Goal: Answer question/provide support

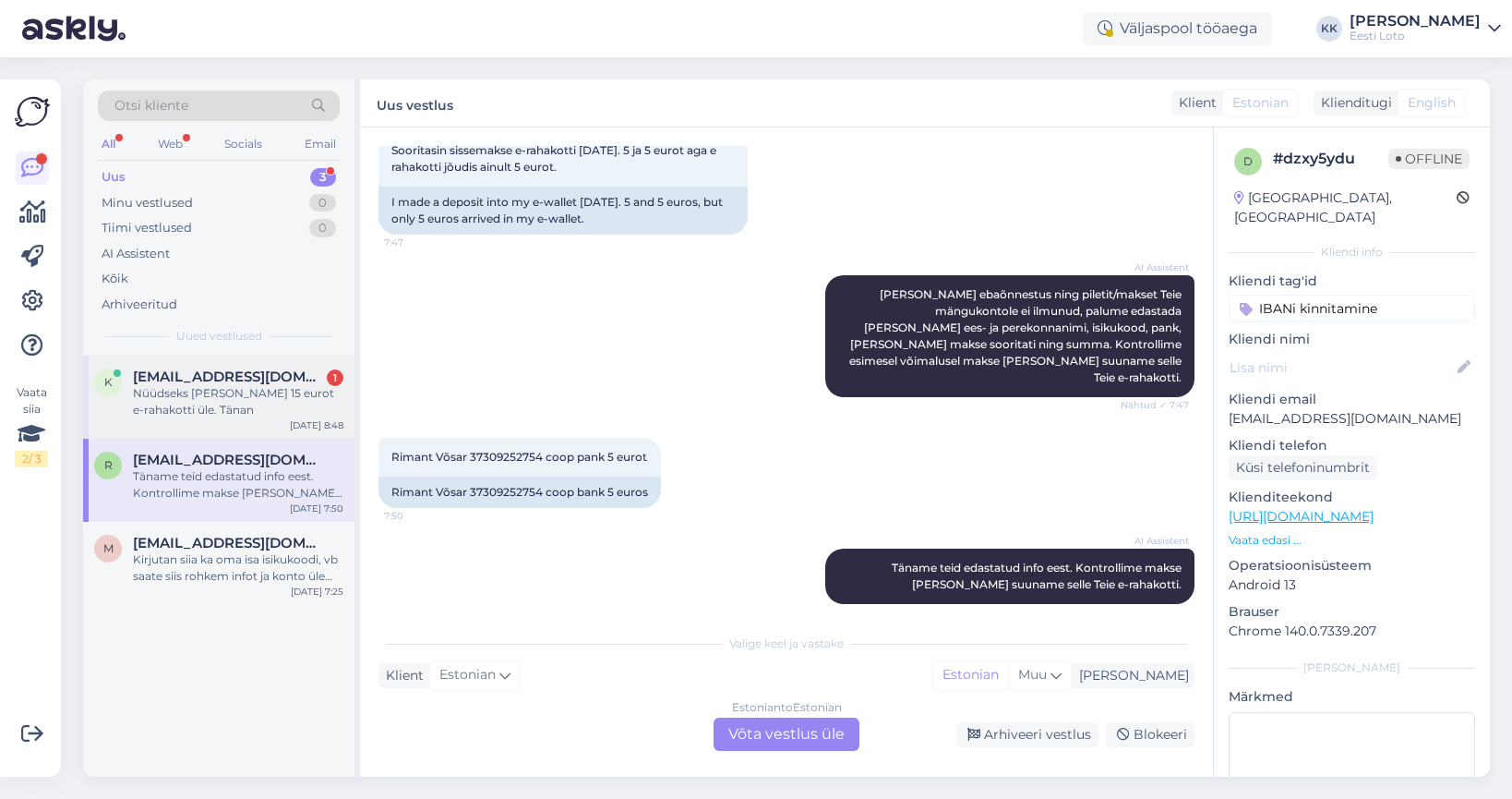
click at [231, 409] on div "Nüüdseks [PERSON_NAME] 15 eurot e-rahakotti üle. Tänan" at bounding box center [238, 402] width 210 height 34
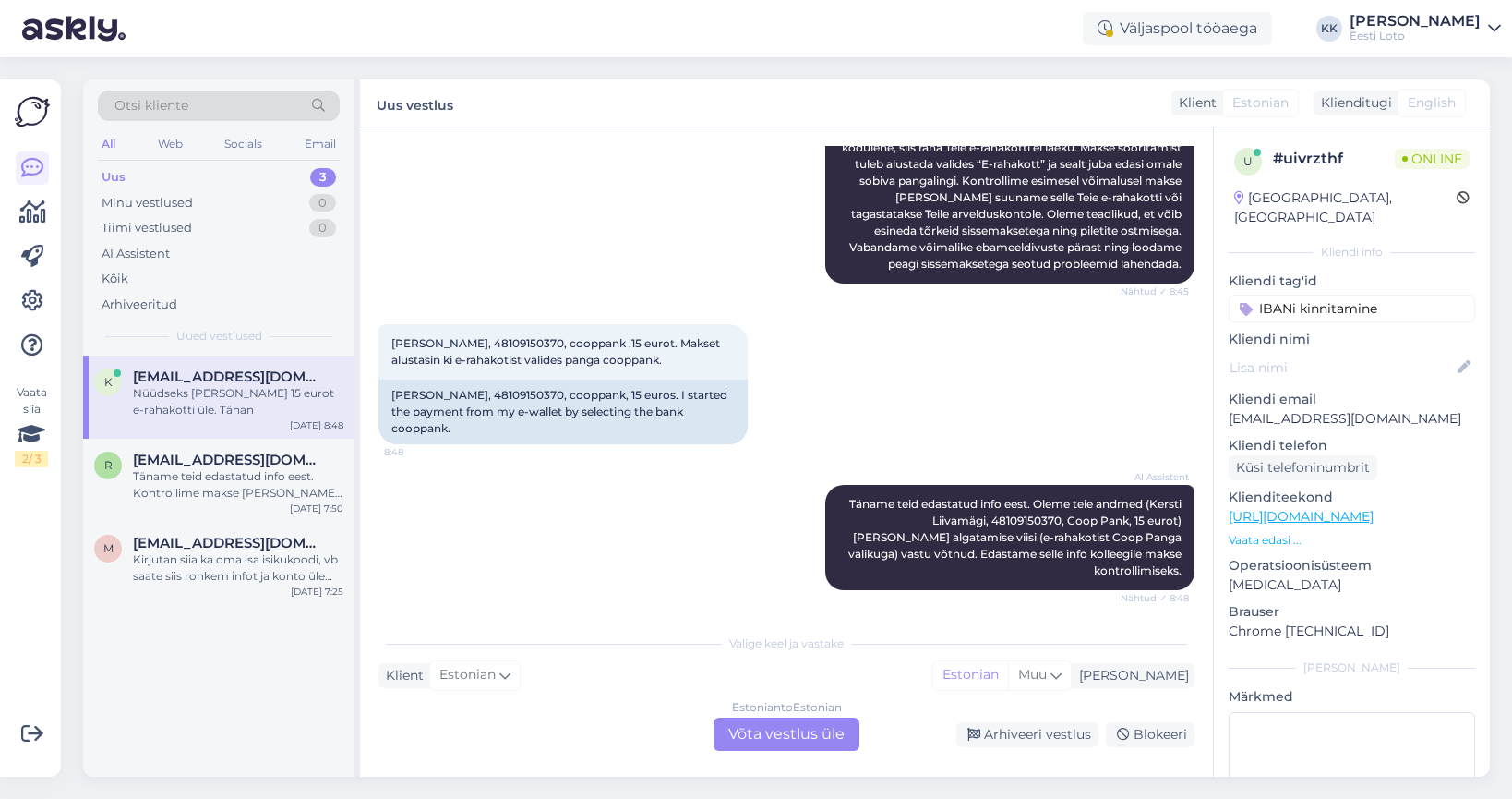
scroll to position [539, 0]
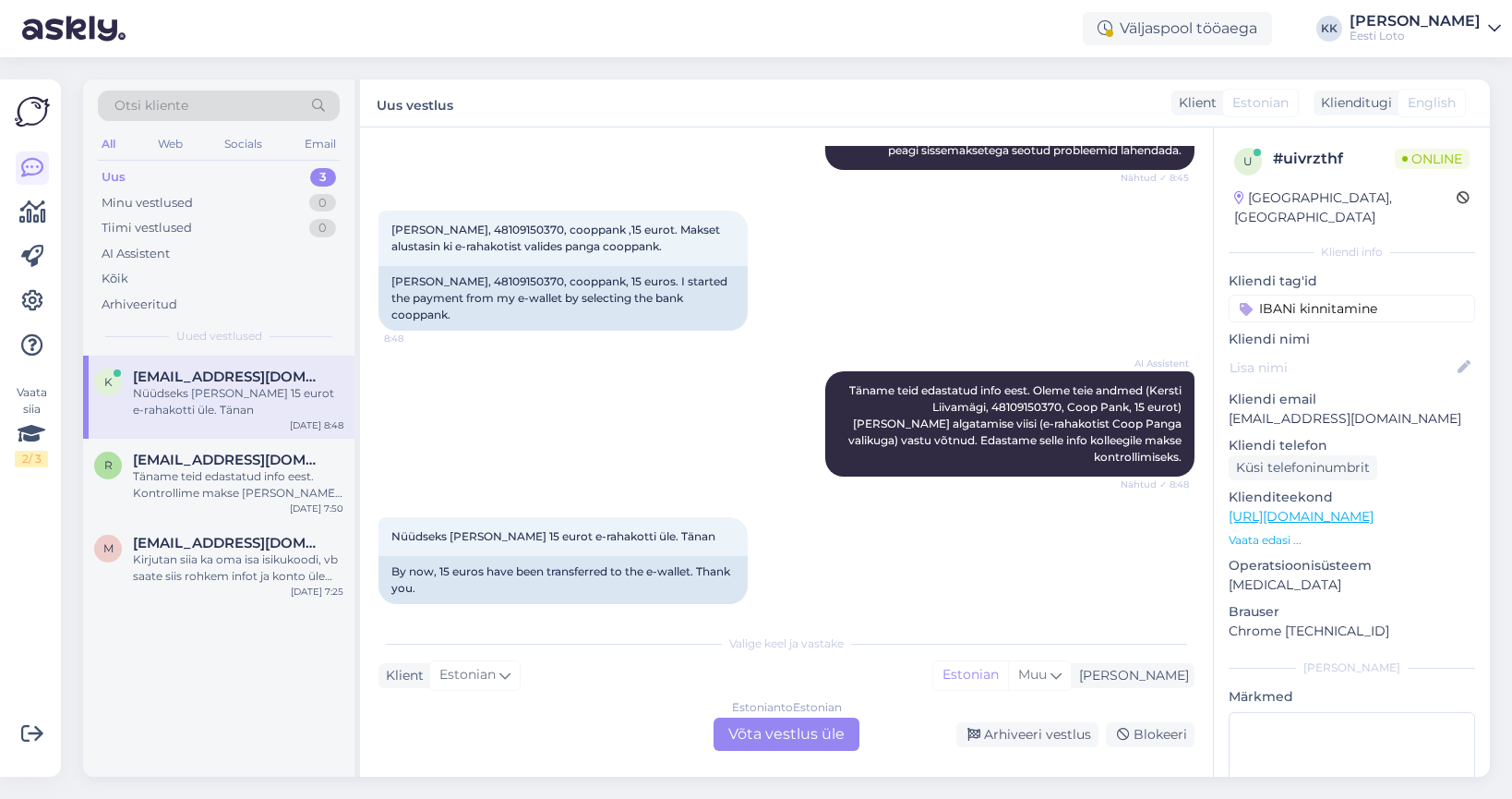
click at [1435, 294] on input "IBANi kinnitamine" at bounding box center [1352, 308] width 247 height 28
click at [1212, 369] on div "Vestlus algas [DATE] Tere. Tegin eile cooppangast erahakotti 15 eurose kande, k…" at bounding box center [787, 451] width 853 height 649
click at [1409, 295] on input "IBANi kinnitamine" at bounding box center [1352, 308] width 247 height 28
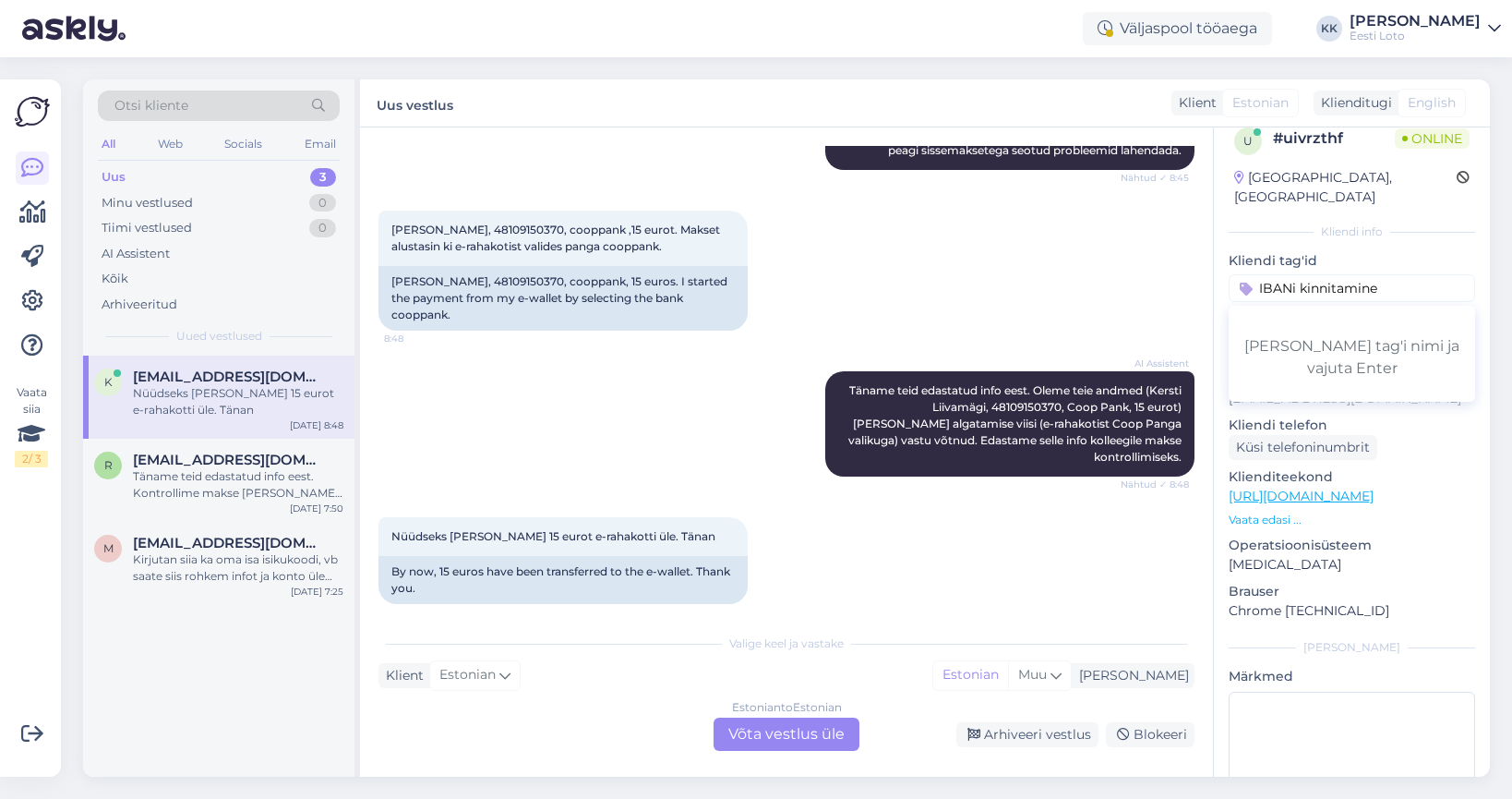
scroll to position [22, 0]
click at [1201, 291] on div "Vestlus algas [DATE] Tere. Tegin eile cooppangast erahakotti 15 eurose kande, k…" at bounding box center [794, 376] width 833 height 461
click at [1235, 276] on input "IBANi kinnitamine" at bounding box center [1352, 289] width 247 height 28
drag, startPoint x: 1419, startPoint y: 266, endPoint x: 1442, endPoint y: 265, distance: 23.0
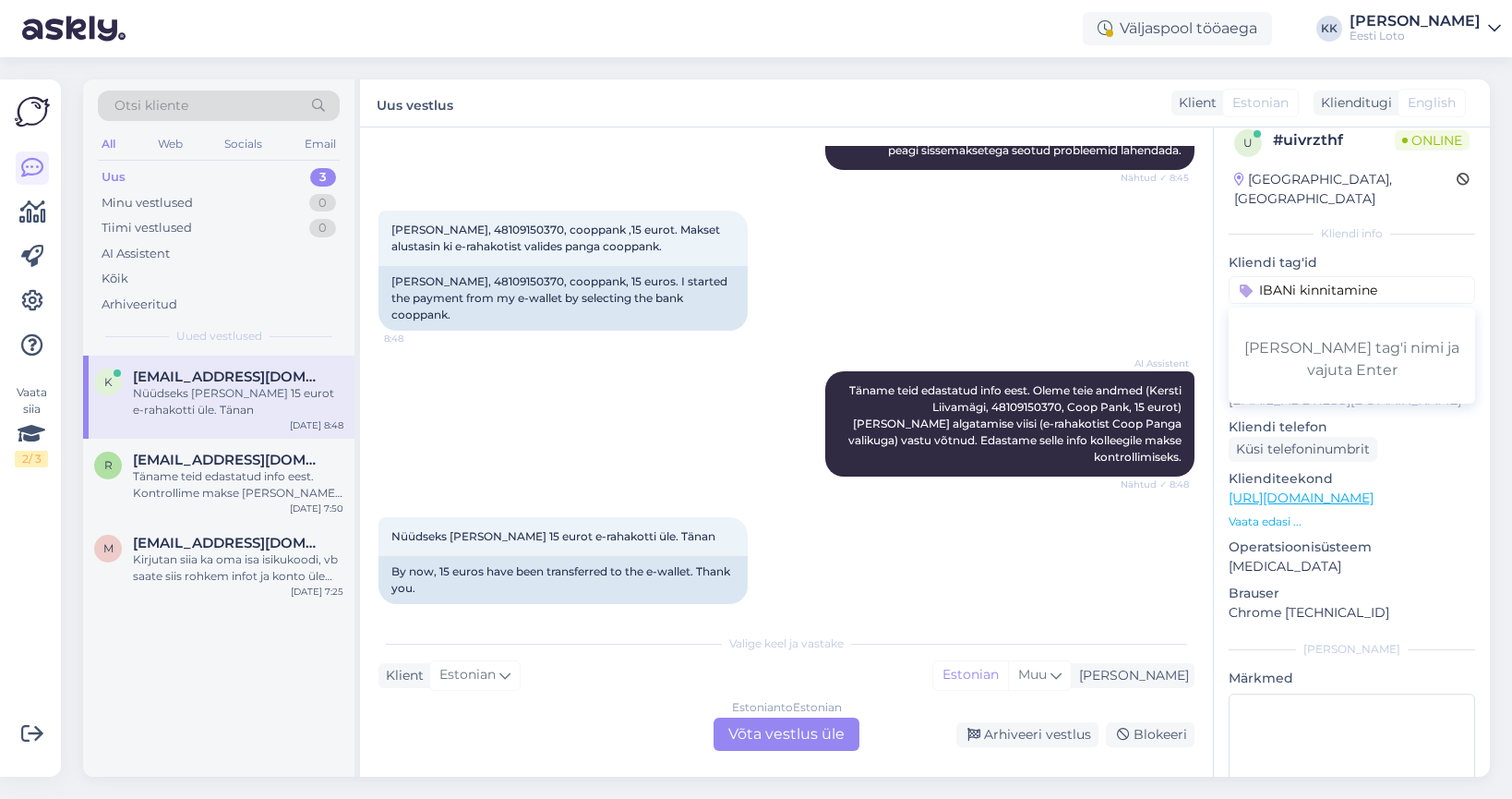
click at [1420, 276] on input "IBANi kinnitamine" at bounding box center [1352, 289] width 247 height 28
click at [1045, 735] on div "Arhiveeri vestlus" at bounding box center [1027, 734] width 142 height 25
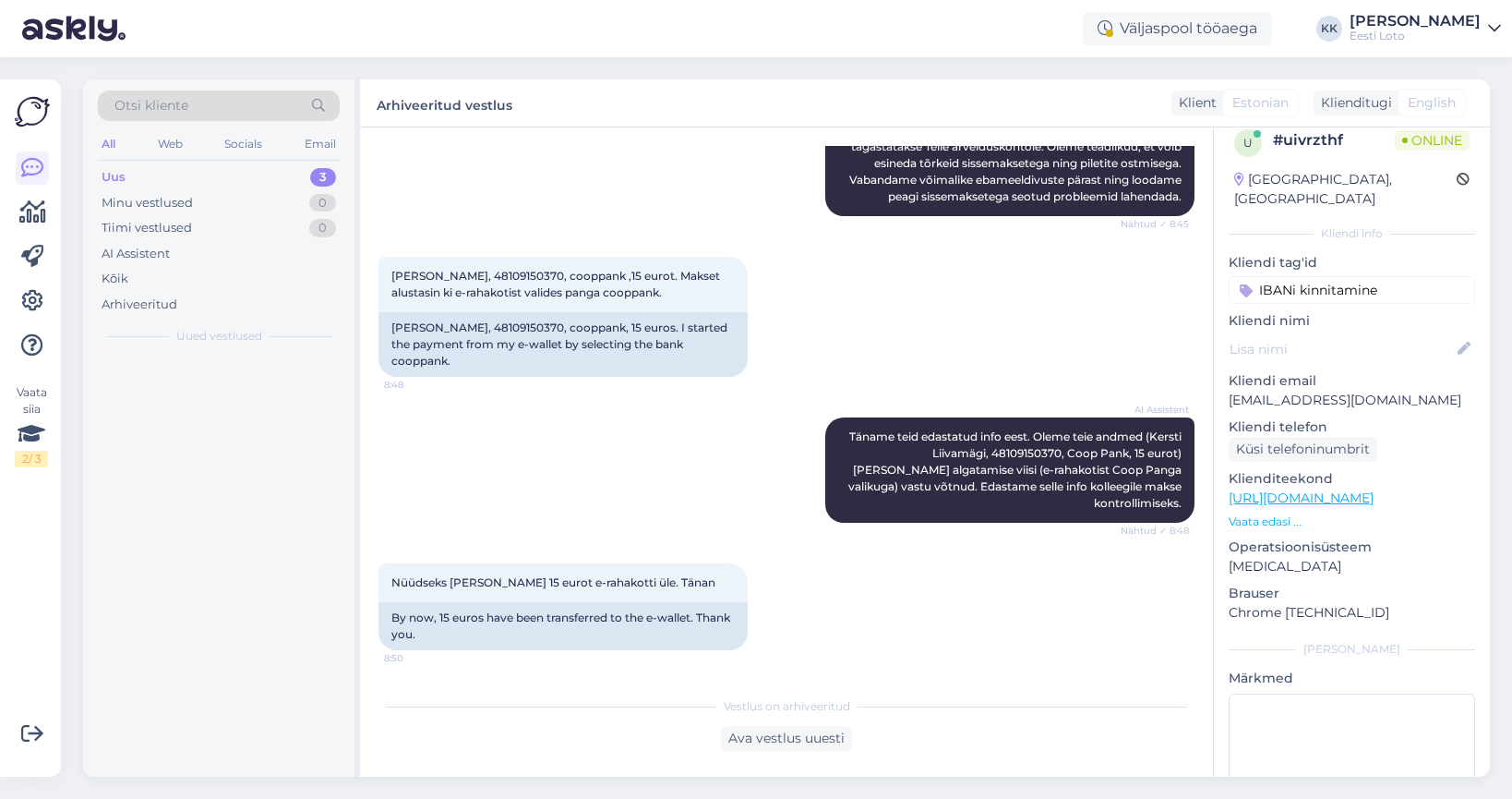
scroll to position [476, 0]
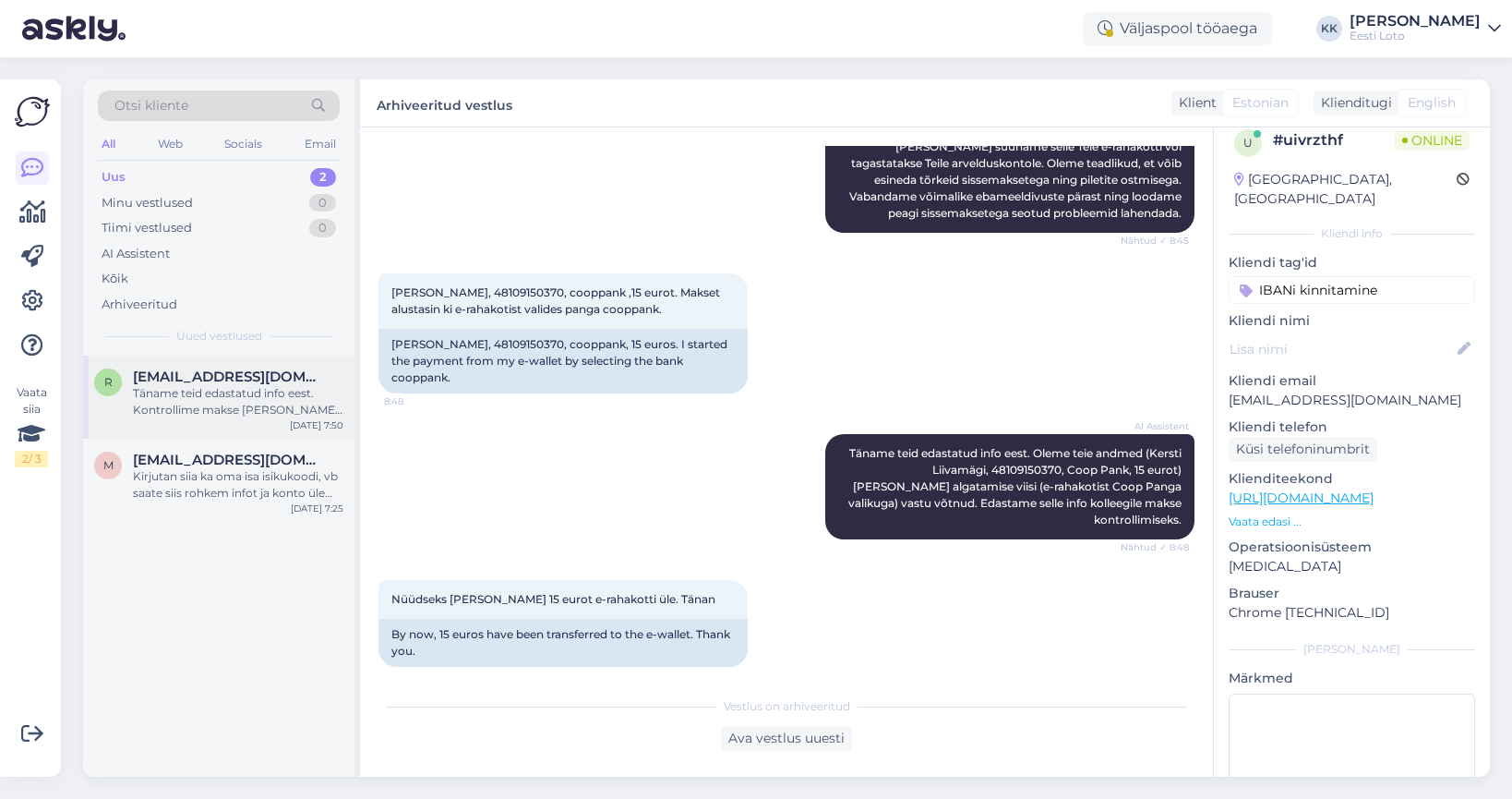
click at [236, 400] on div "Täname teid edastatud info eest. Kontrollime makse [PERSON_NAME] suuname selle …" at bounding box center [238, 402] width 210 height 34
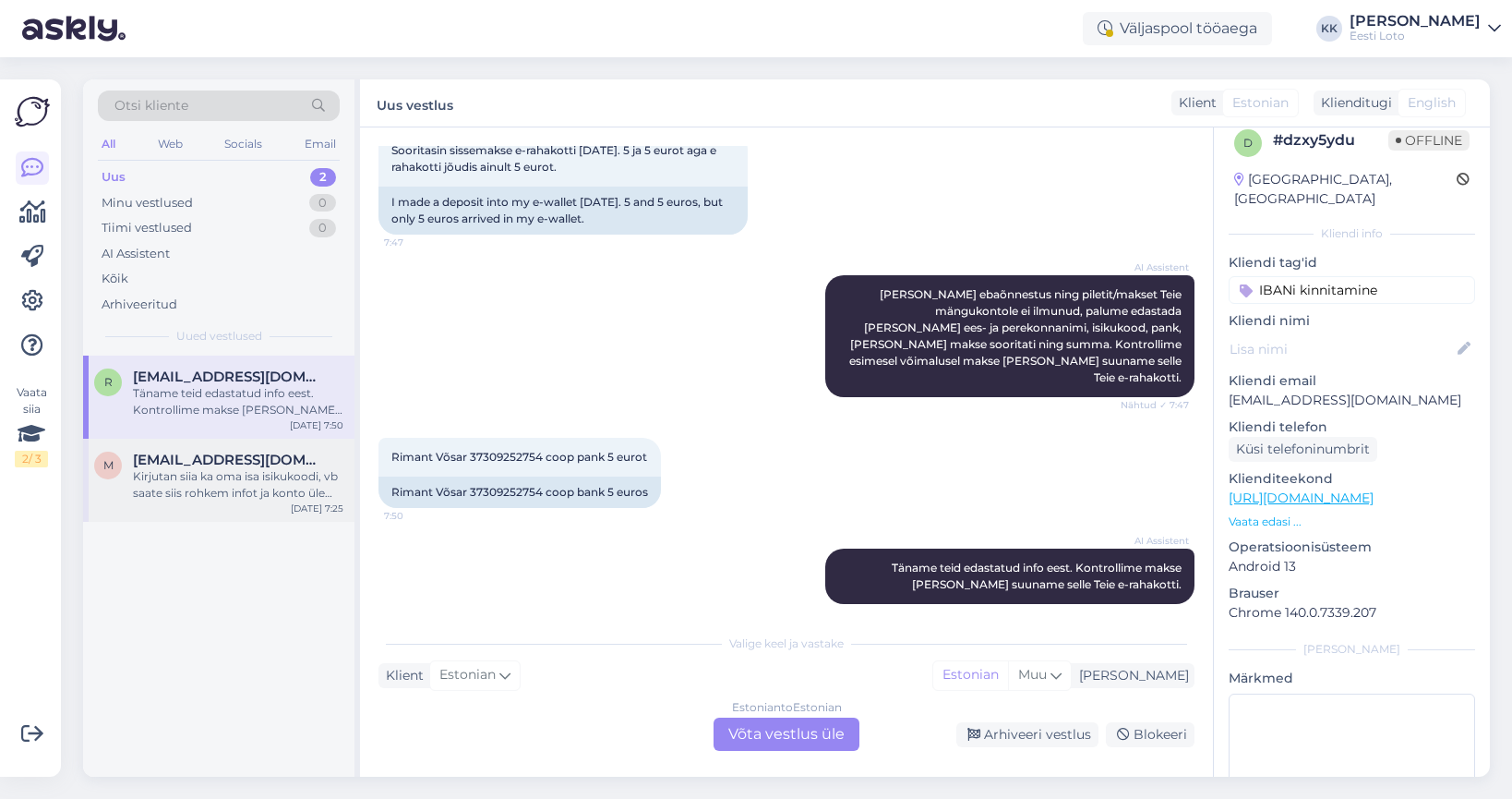
click at [255, 491] on div "Kirjutan siia ka oma isa isikukoodi, vb saate siis rohkem infot ja konto üle va…" at bounding box center [238, 485] width 210 height 34
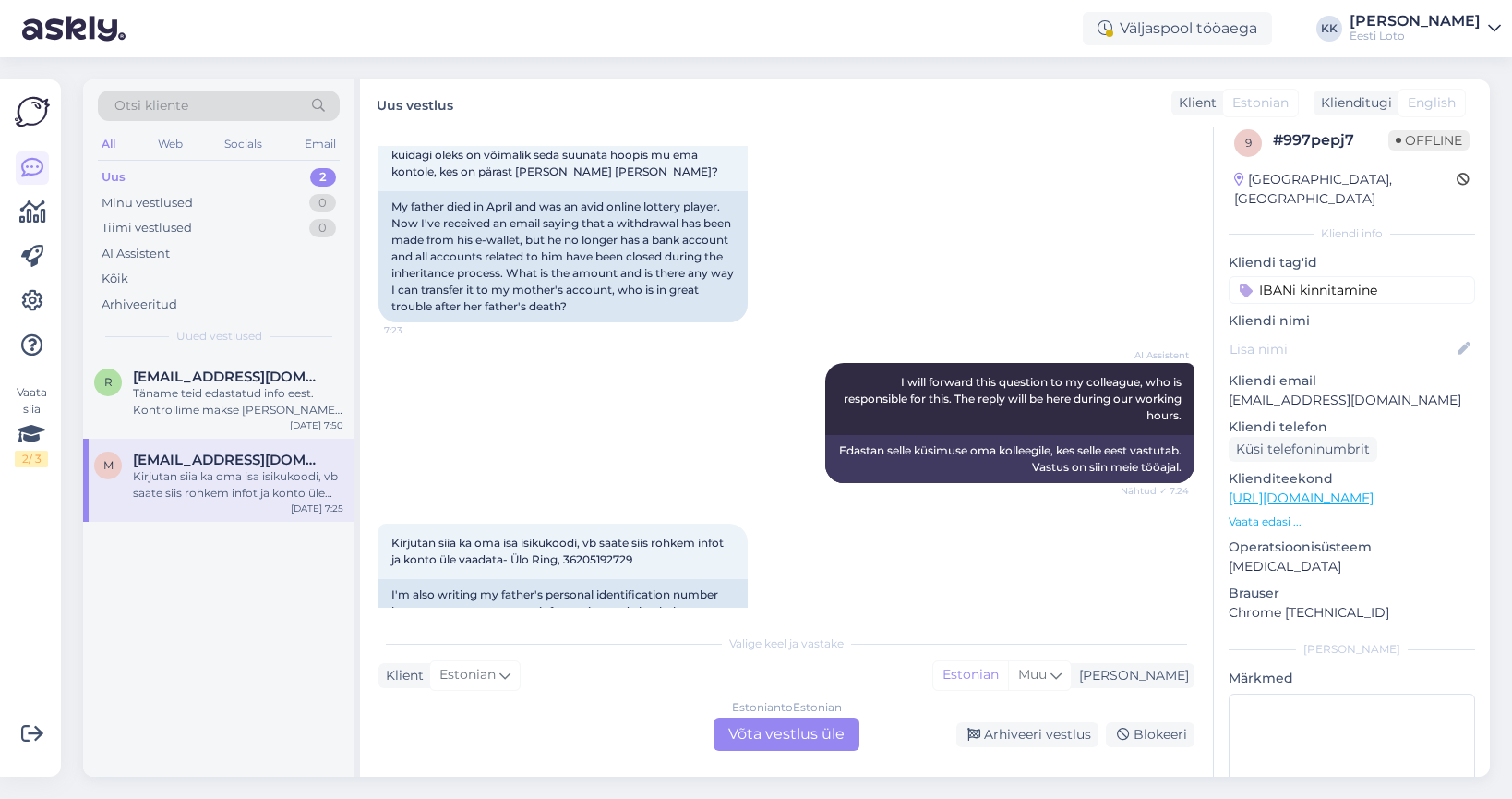
scroll to position [438, 0]
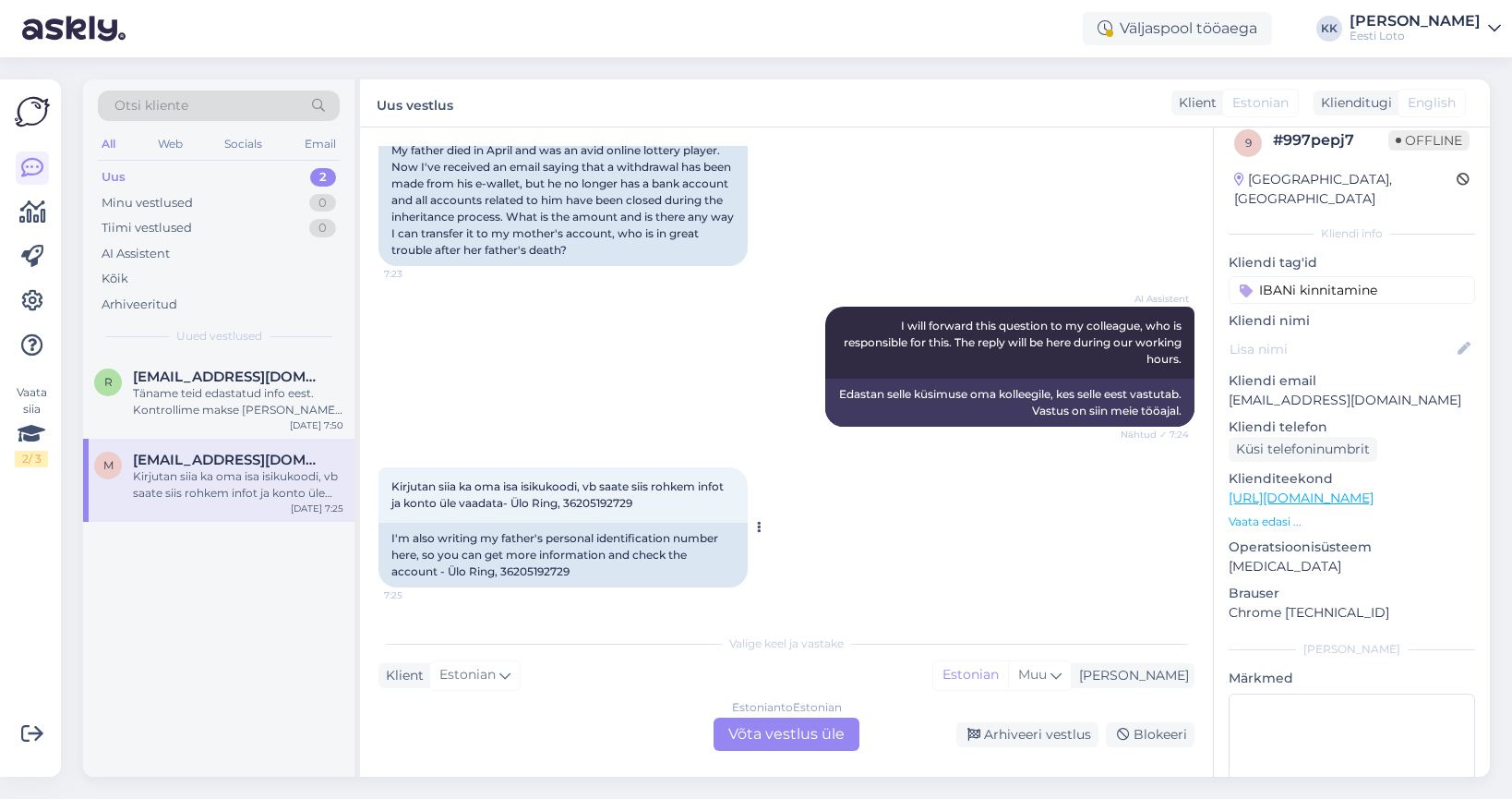
click at [620, 505] on span "Kirjutan siia ka oma isa isikukoodi, vb saate siis rohkem infot ja konto üle va…" at bounding box center [558, 494] width 335 height 31
copy span "36205192729"
click at [637, 304] on div "AI Assistent I will forward this question to my colleague, who is responsible f…" at bounding box center [786, 366] width 816 height 161
click at [189, 397] on div "Täname teid edastatud info eest. Kontrollime makse [PERSON_NAME] suuname selle …" at bounding box center [238, 402] width 210 height 34
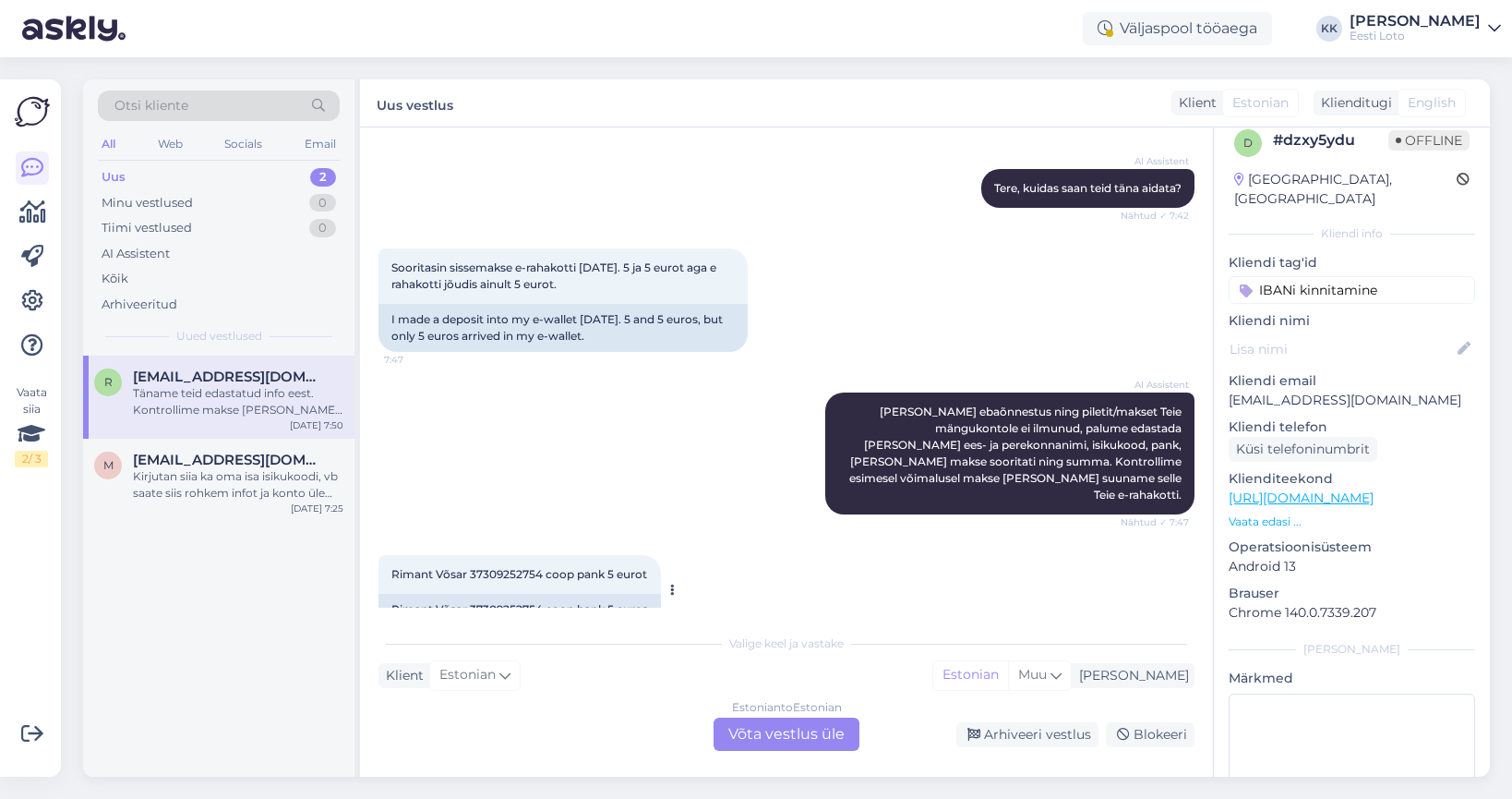
scroll to position [303, 0]
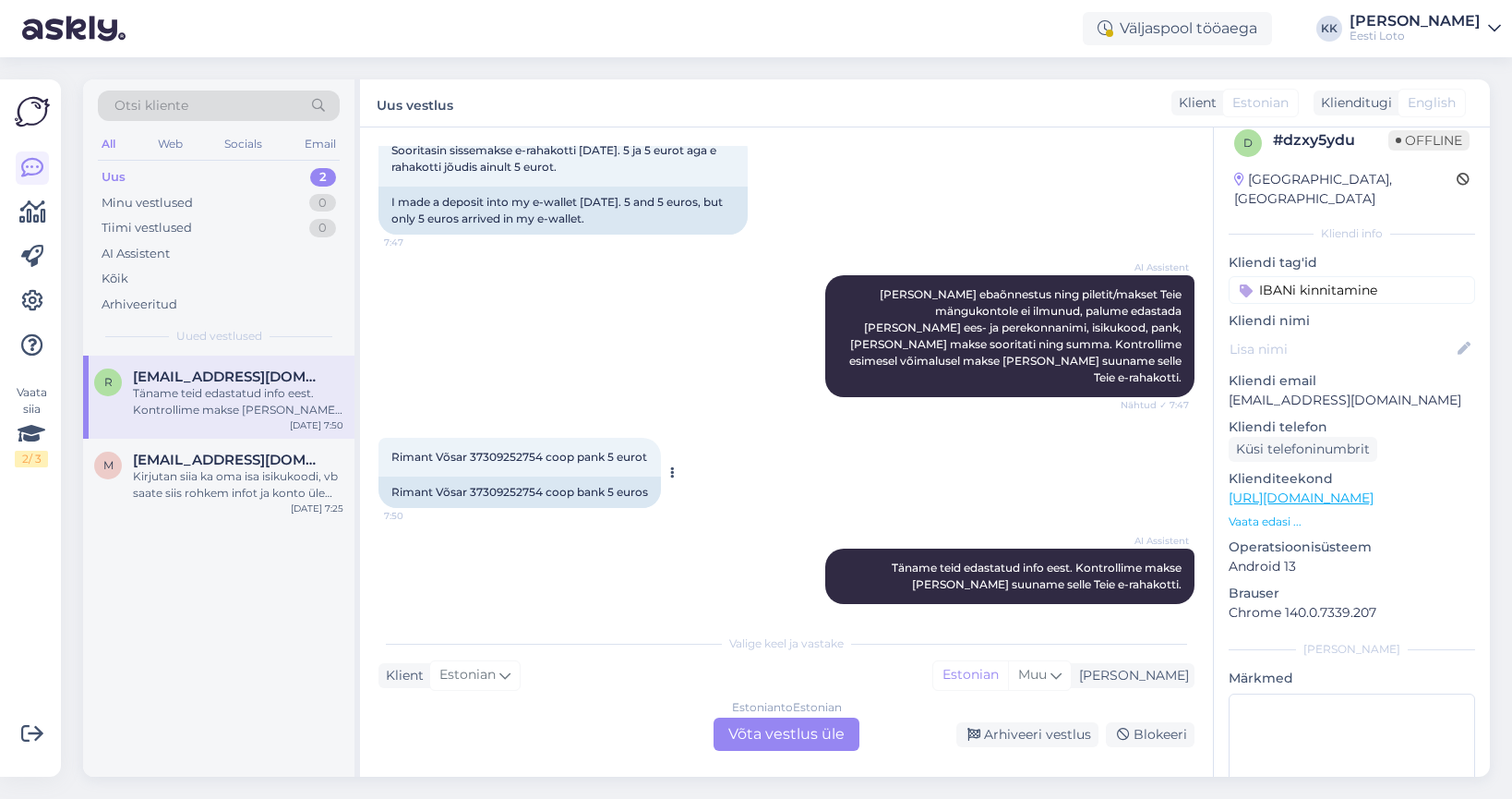
click at [503, 449] on span "Rimant Võsar 37309252754 coop pank 5 eurot" at bounding box center [518, 456] width 256 height 14
copy span "37309252754"
click at [257, 453] on span "[EMAIL_ADDRESS][DOMAIN_NAME]" at bounding box center [229, 459] width 192 height 17
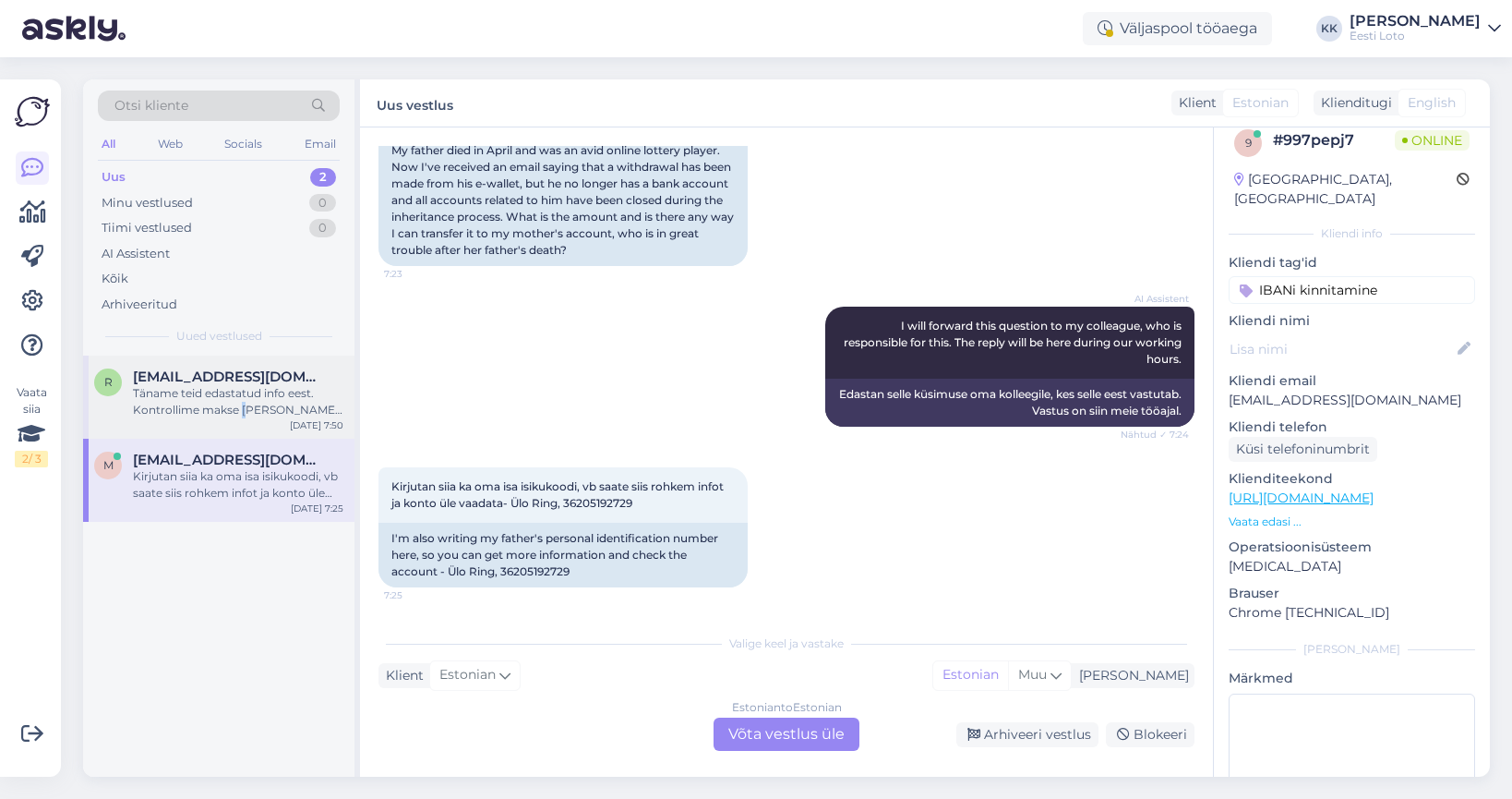
click at [245, 403] on div "Täname teid edastatud info eest. Kontrollime makse [PERSON_NAME] suuname selle …" at bounding box center [238, 402] width 210 height 34
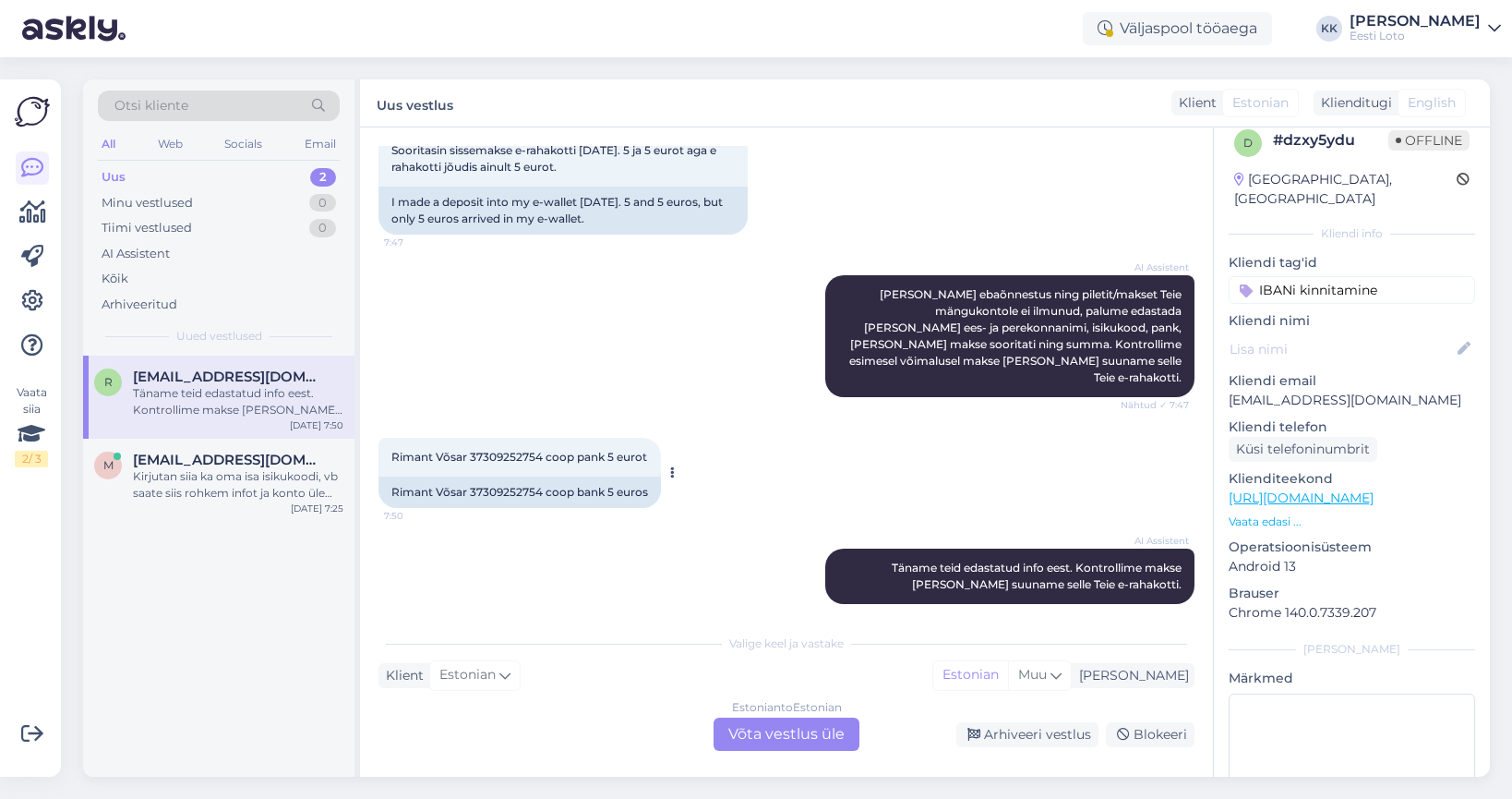
click at [505, 449] on span "Rimant Võsar 37309252754 coop pank 5 eurot" at bounding box center [518, 456] width 256 height 14
copy span "37309252754"
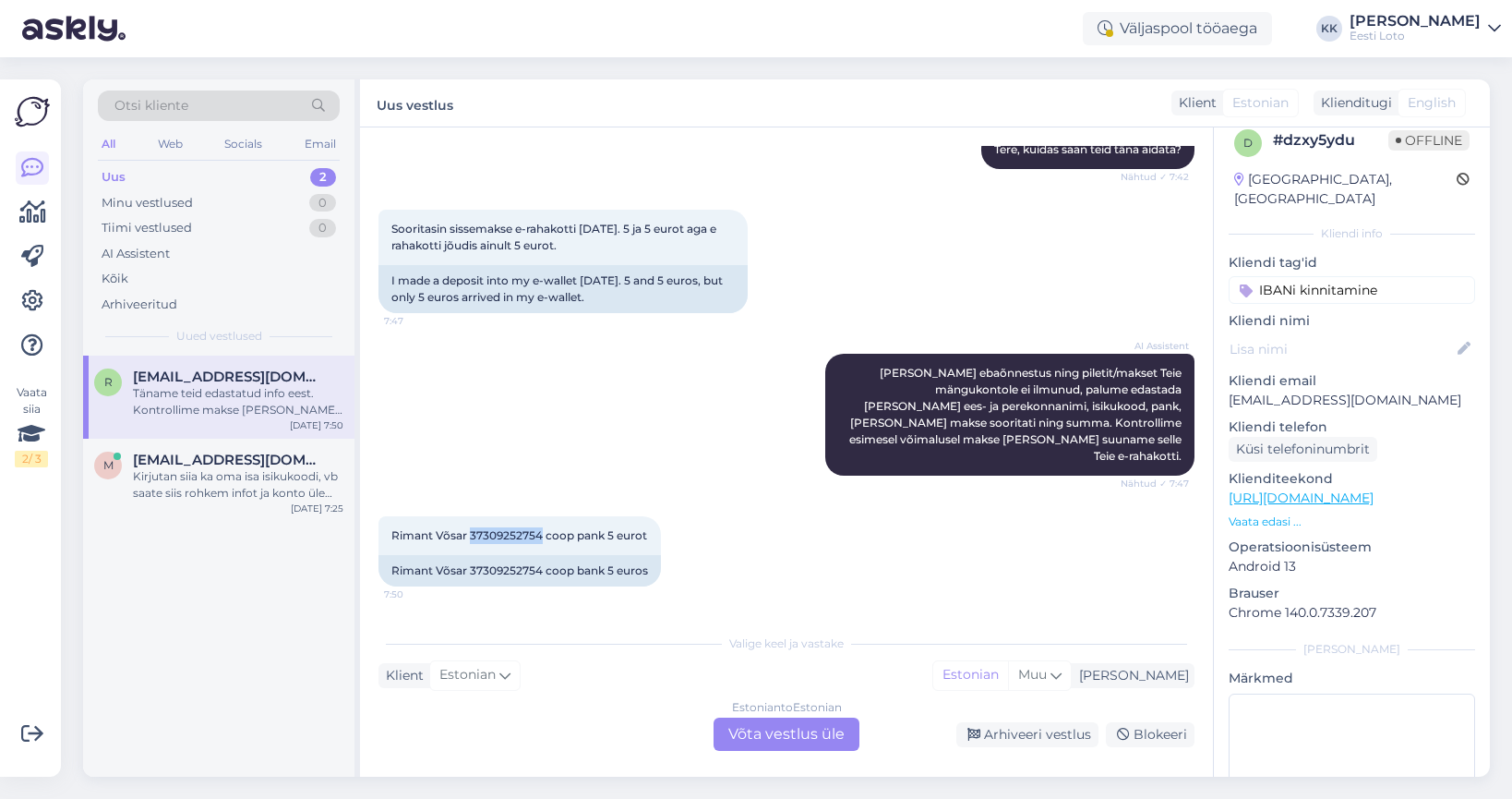
scroll to position [214, 0]
